Goal: Task Accomplishment & Management: Complete application form

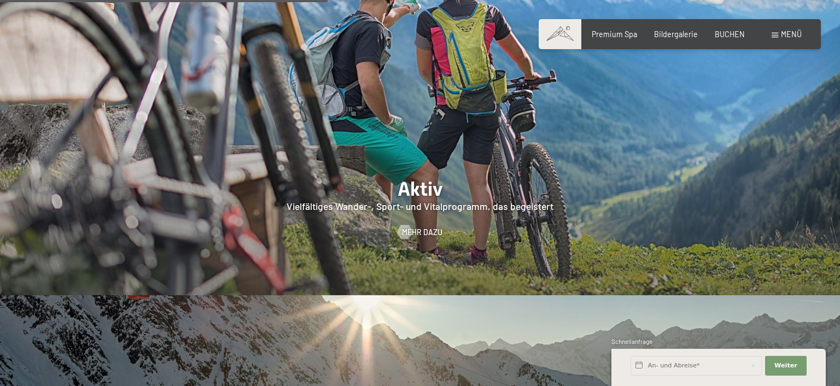
scroll to position [2067, 0]
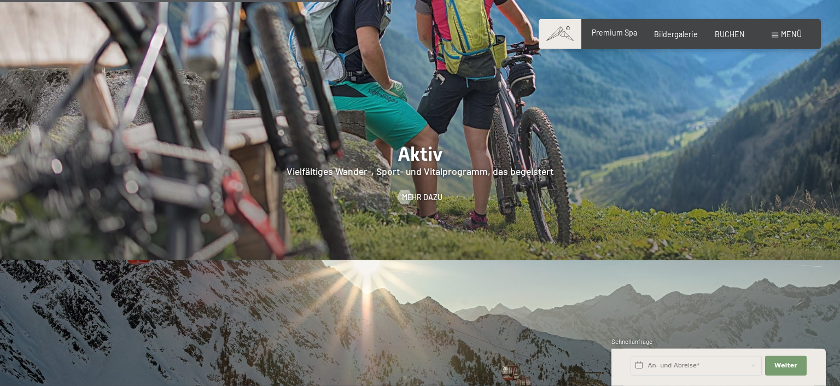
click at [609, 32] on span "Premium Spa" at bounding box center [614, 32] width 45 height 9
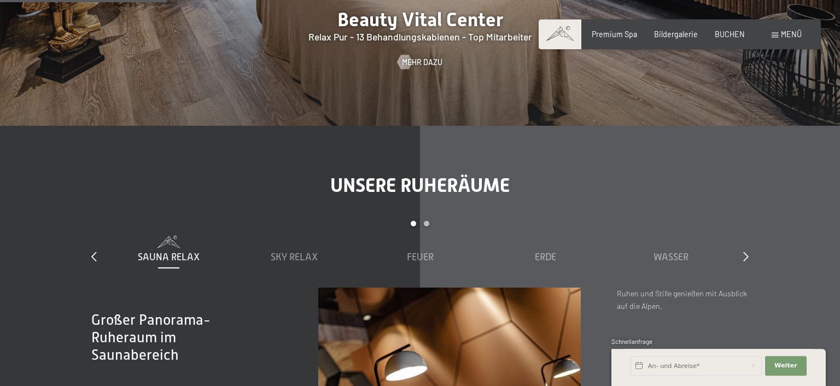
scroll to position [1092, 0]
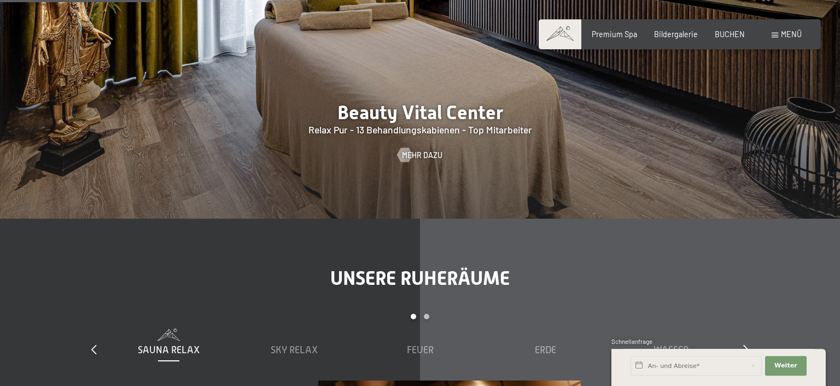
click at [771, 36] on span at bounding box center [774, 35] width 7 height 5
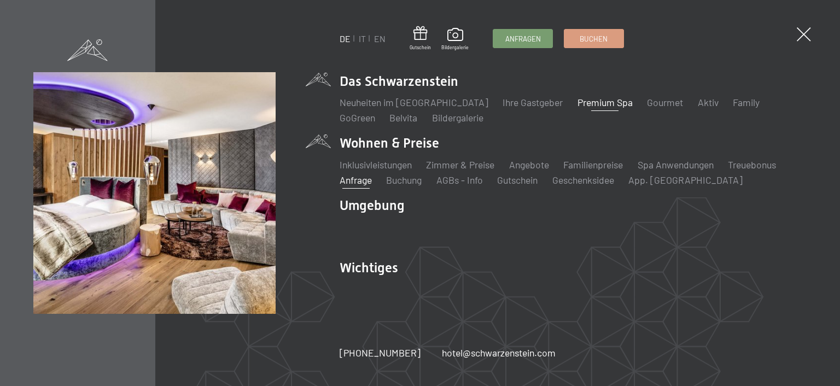
click at [366, 180] on link "Anfrage" at bounding box center [356, 180] width 32 height 12
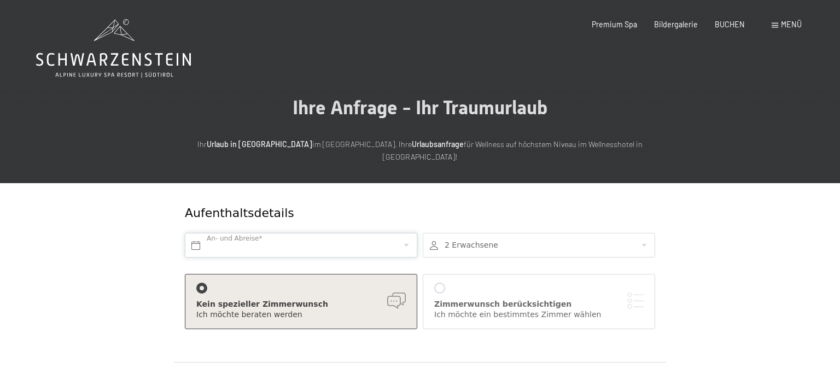
click at [274, 233] on input "text" at bounding box center [301, 245] width 232 height 25
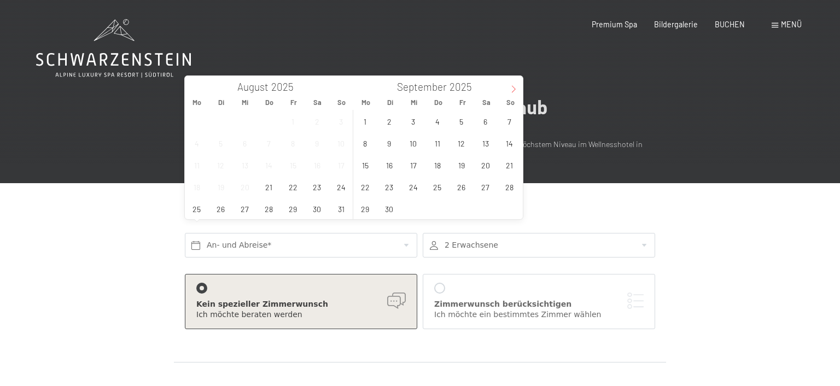
click at [512, 88] on icon at bounding box center [514, 89] width 8 height 8
click at [516, 87] on icon at bounding box center [514, 89] width 8 height 8
click at [371, 125] on span "1" at bounding box center [364, 120] width 21 height 21
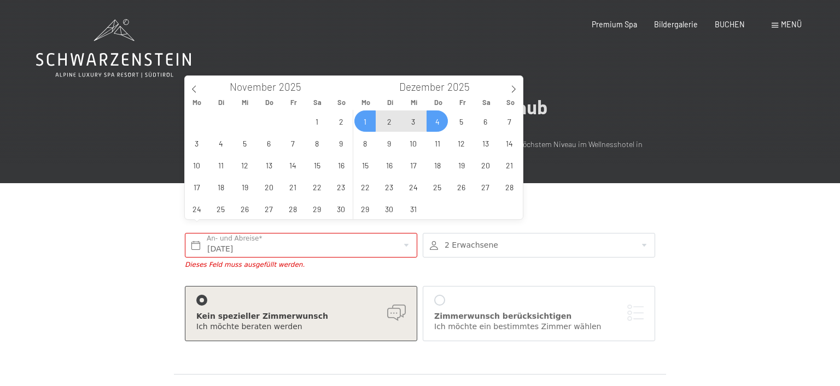
click at [432, 125] on span "4" at bounding box center [436, 120] width 21 height 21
type input "Mo. 01.12.2025 - Do. 04.12.2025"
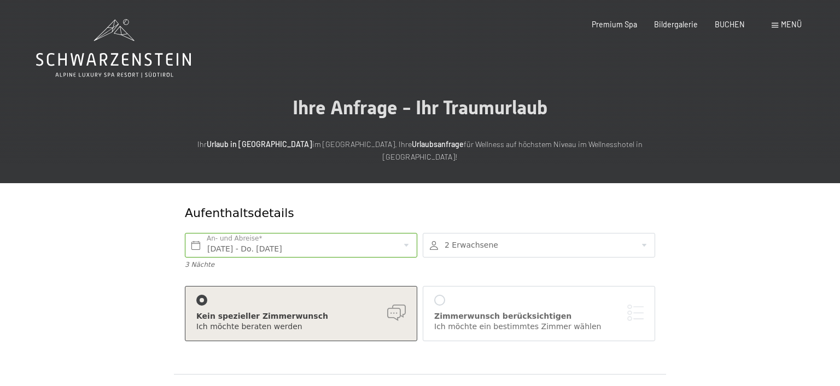
click at [507, 205] on div "Aufenthaltsdetails" at bounding box center [380, 213] width 391 height 17
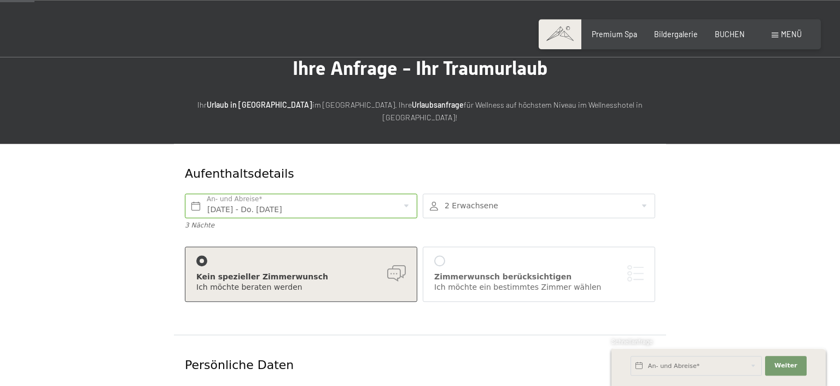
scroll to position [40, 0]
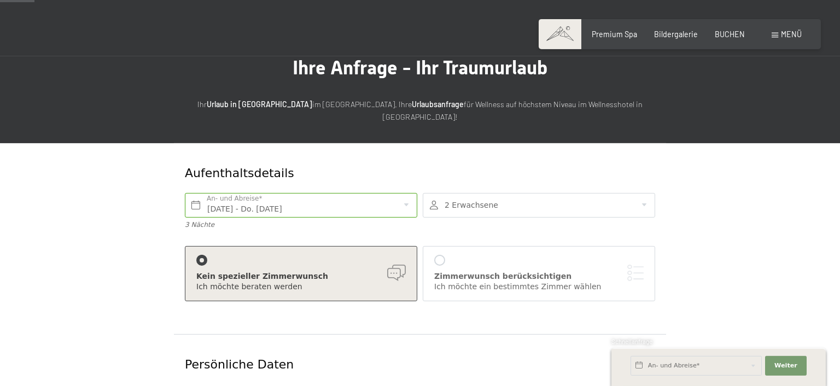
click at [441, 255] on div at bounding box center [439, 260] width 11 height 11
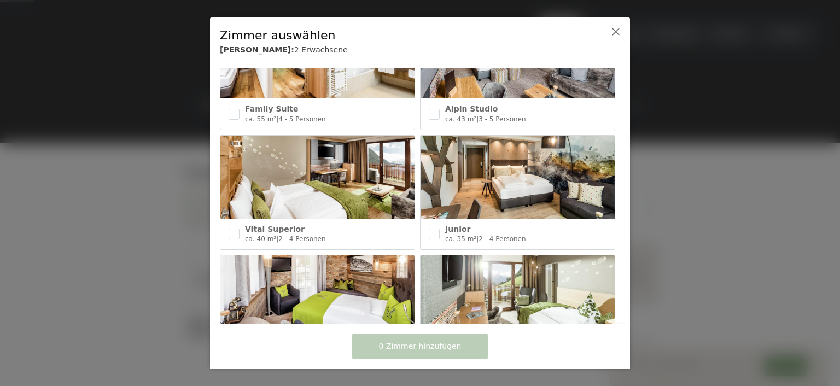
scroll to position [427, 0]
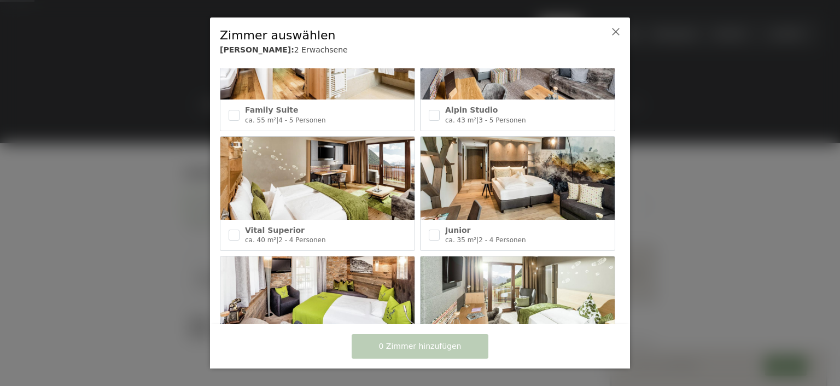
click at [440, 236] on div "Junior ca. 35 m² | 2 - 4 Personen" at bounding box center [517, 235] width 194 height 31
checkbox input "true"
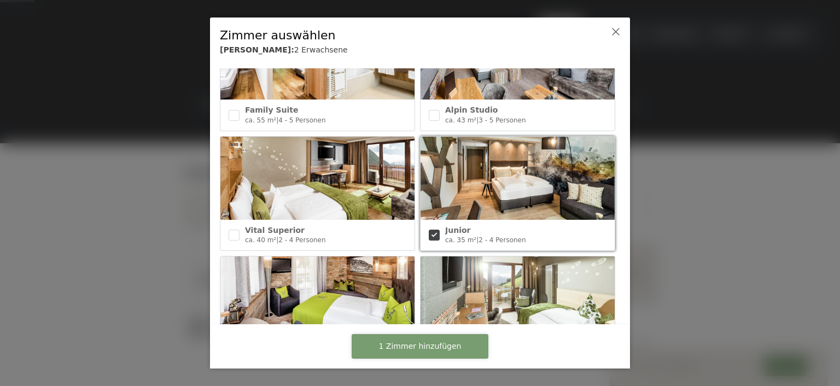
click at [428, 348] on span "1 Zimmer hinzufügen" at bounding box center [420, 346] width 83 height 11
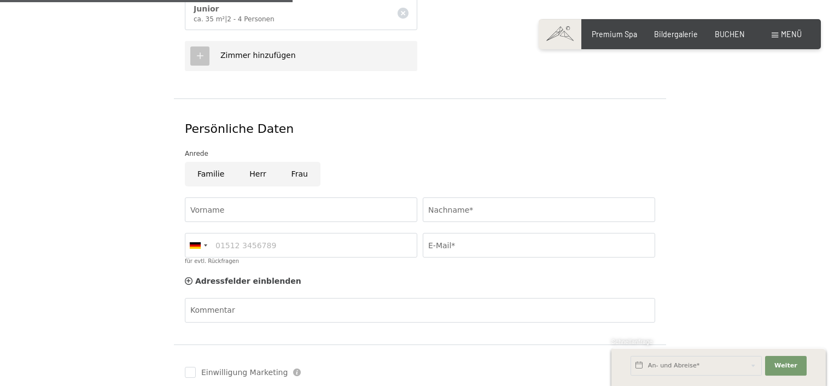
scroll to position [468, 0]
click at [258, 161] on input "Herr" at bounding box center [258, 173] width 42 height 25
radio input "true"
click at [214, 232] on input "für evtl. Rückfragen" at bounding box center [301, 244] width 232 height 25
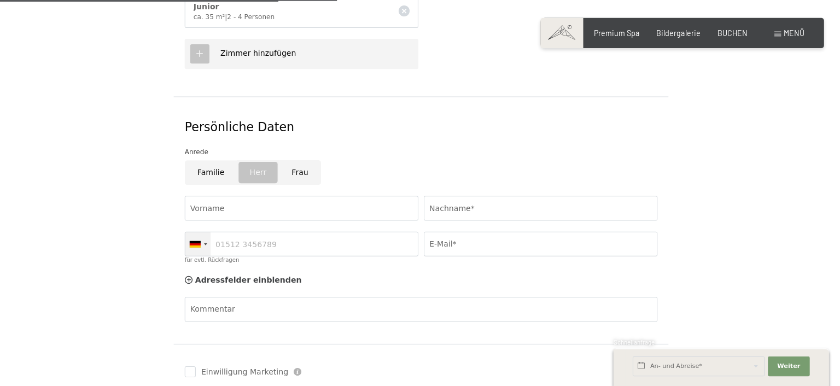
click at [196, 241] on div at bounding box center [195, 244] width 11 height 7
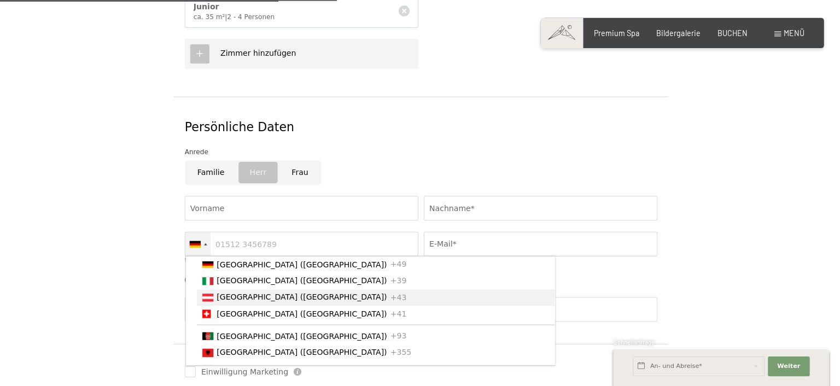
click at [230, 293] on span "[GEOGRAPHIC_DATA] ([GEOGRAPHIC_DATA])" at bounding box center [301, 297] width 169 height 9
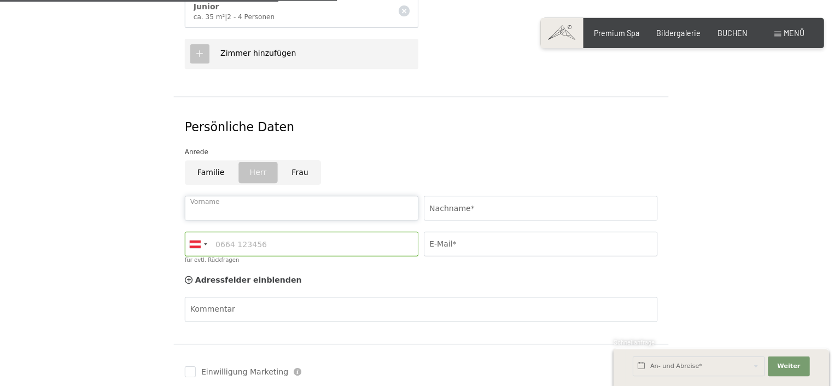
click at [235, 197] on input "Vorname" at bounding box center [301, 208] width 232 height 25
click at [241, 196] on input "Vorname" at bounding box center [301, 208] width 232 height 25
type input "Jan"
type input "Leitzinger"
type input "06802336551"
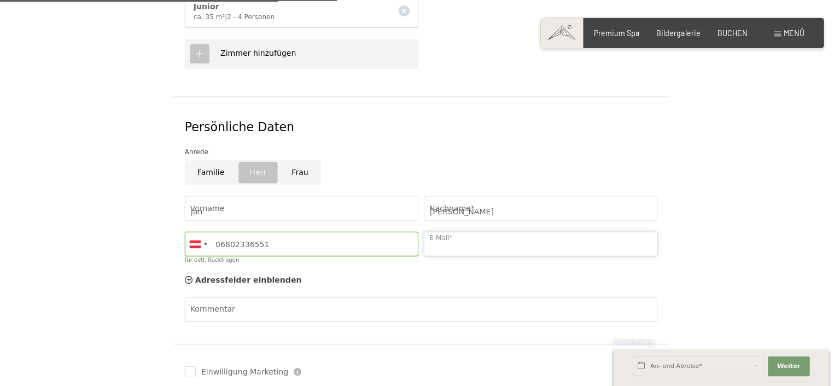
select select "AT"
type input "jan.leitzinger@gmail.com"
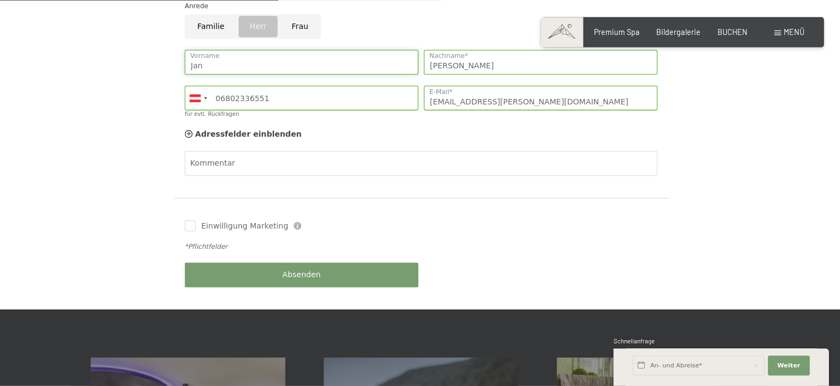
scroll to position [617, 0]
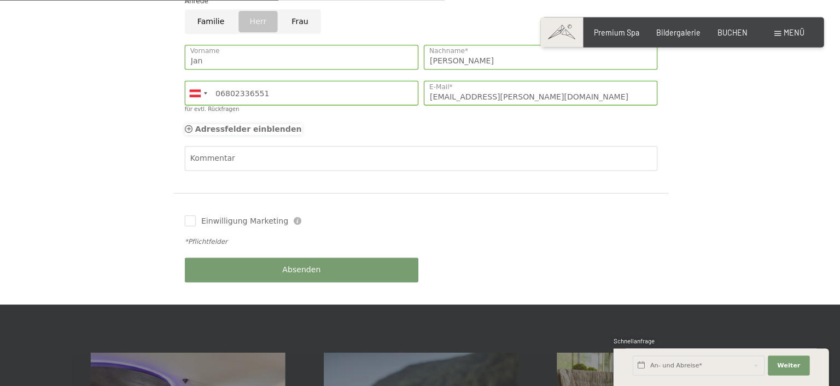
click at [191, 127] on icon at bounding box center [189, 131] width 8 height 8
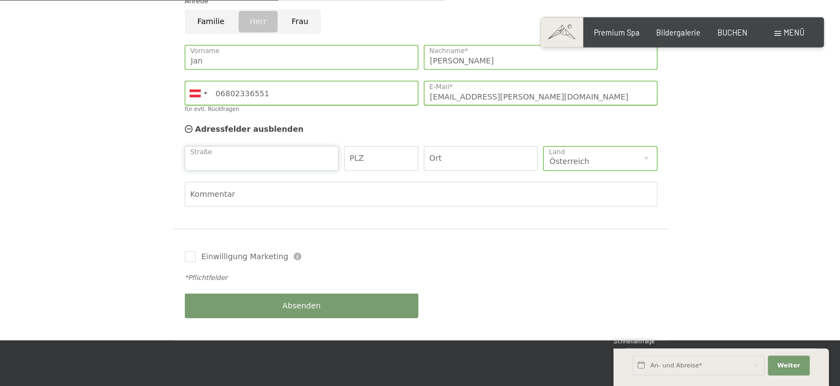
click at [242, 148] on input "Straße" at bounding box center [261, 160] width 153 height 25
type input "Dr.-Karl-Renner-Straße 2/7/5"
type input "3363"
type input "Hausmening"
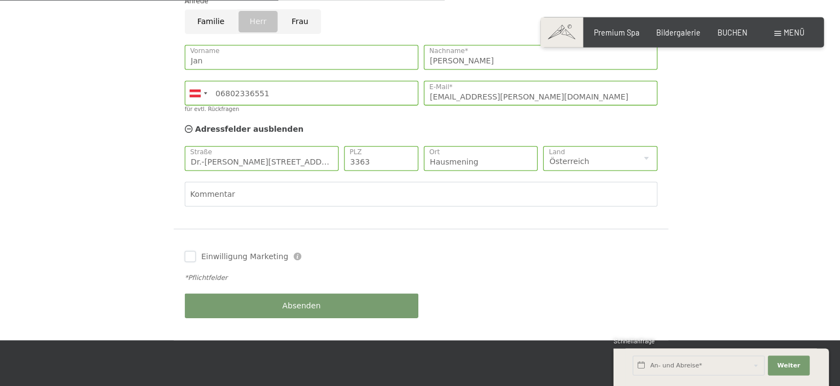
click at [190, 252] on input "Einwilligung Marketing" at bounding box center [190, 257] width 11 height 11
checkbox input "true"
click at [312, 301] on span "Absenden" at bounding box center [301, 306] width 38 height 11
